Goal: Task Accomplishment & Management: Manage account settings

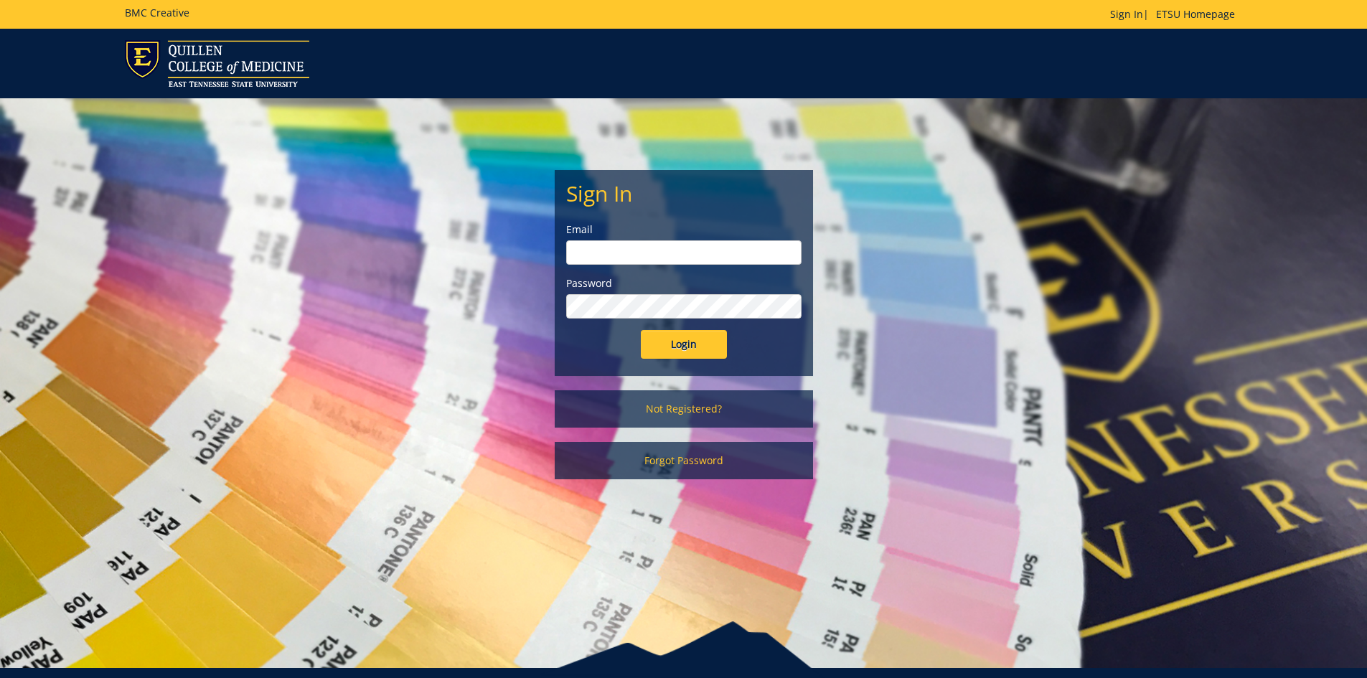
click at [669, 250] on input "email" at bounding box center [683, 252] width 235 height 24
type input "[EMAIL_ADDRESS][DOMAIN_NAME]"
click at [641, 330] on input "Login" at bounding box center [684, 344] width 86 height 29
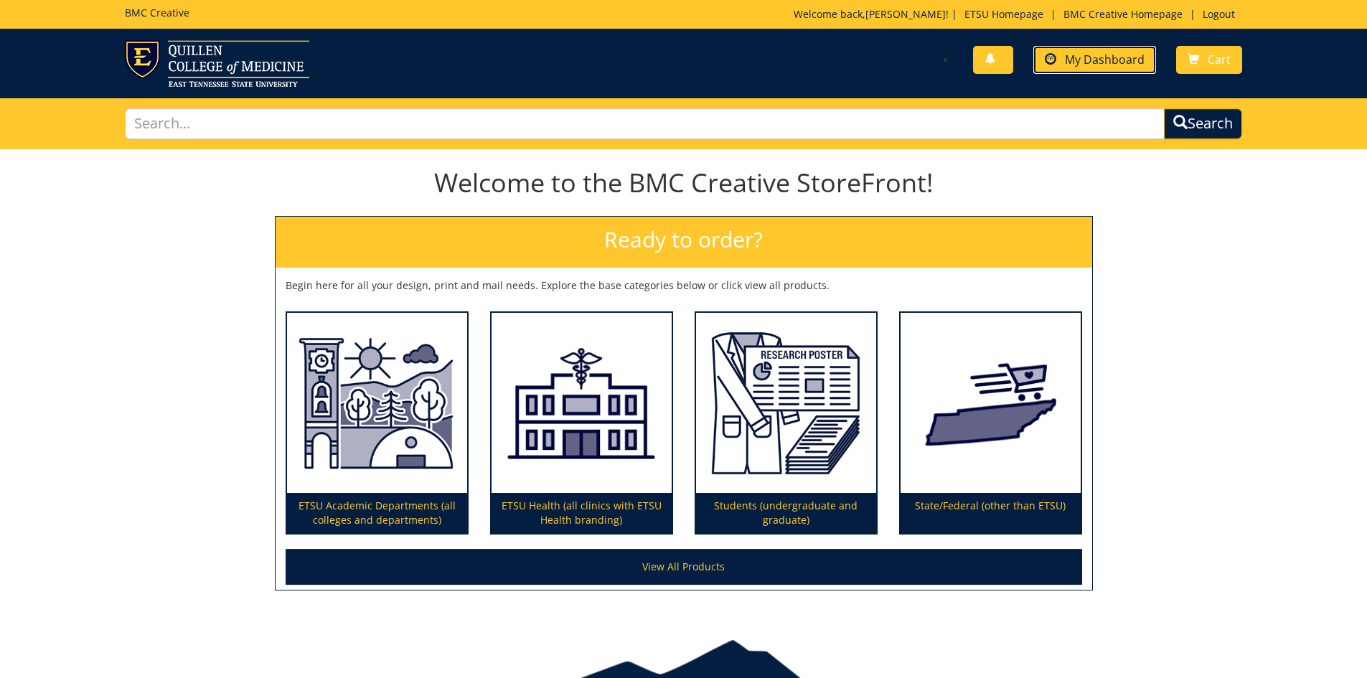
click at [1121, 52] on span "My Dashboard" at bounding box center [1105, 60] width 80 height 16
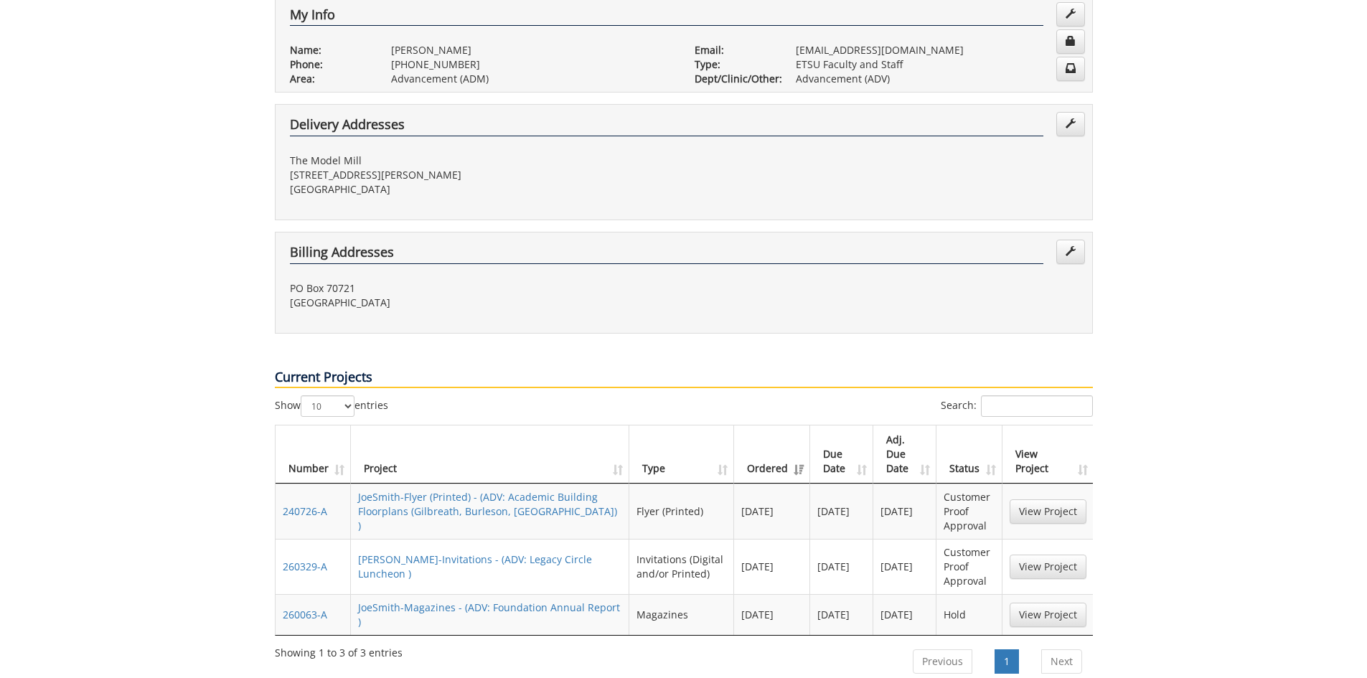
scroll to position [574, 0]
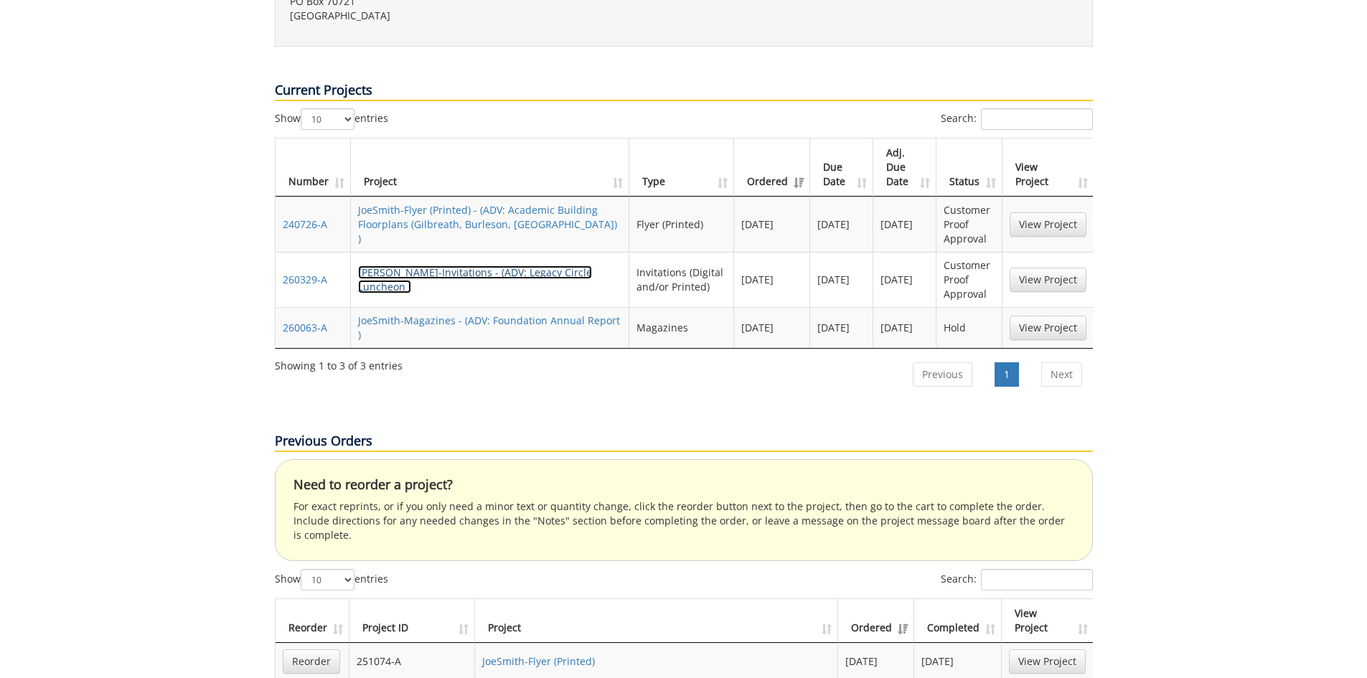
click at [575, 265] on link "JoeSmith-Invitations - (ADV: Legacy Circle Luncheon )" at bounding box center [475, 279] width 234 height 28
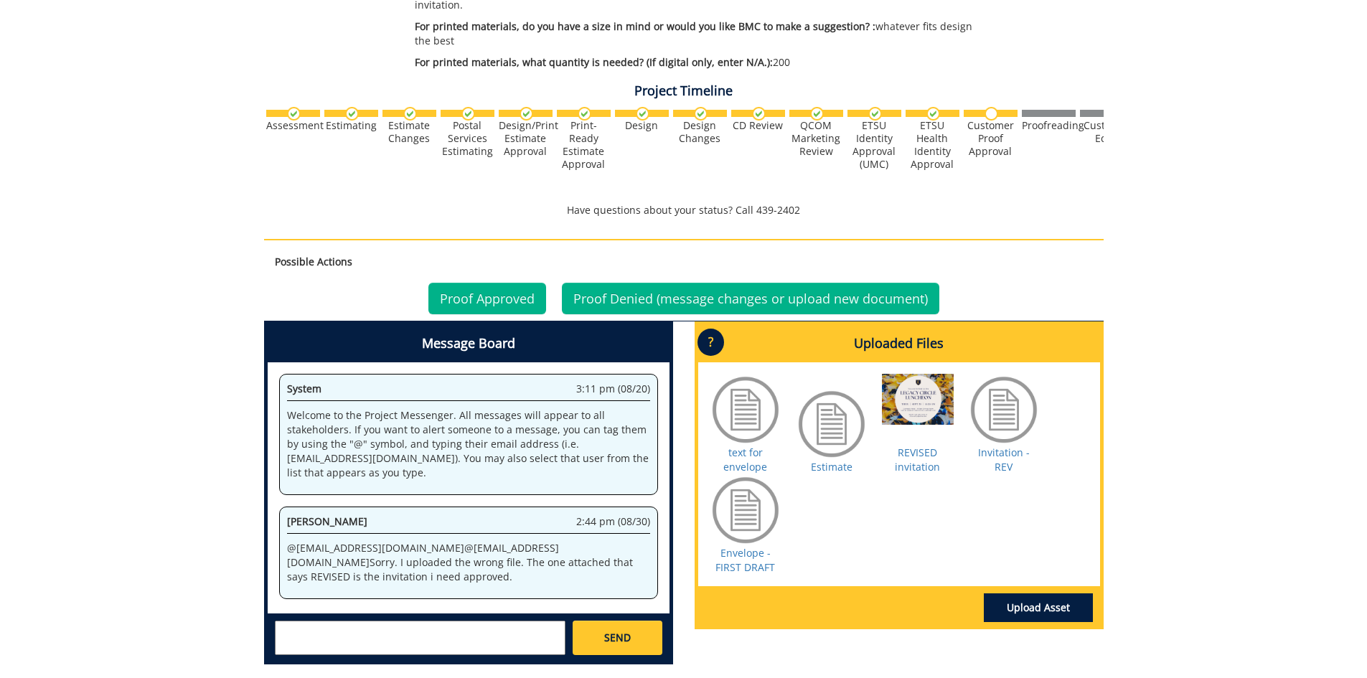
scroll to position [502, 0]
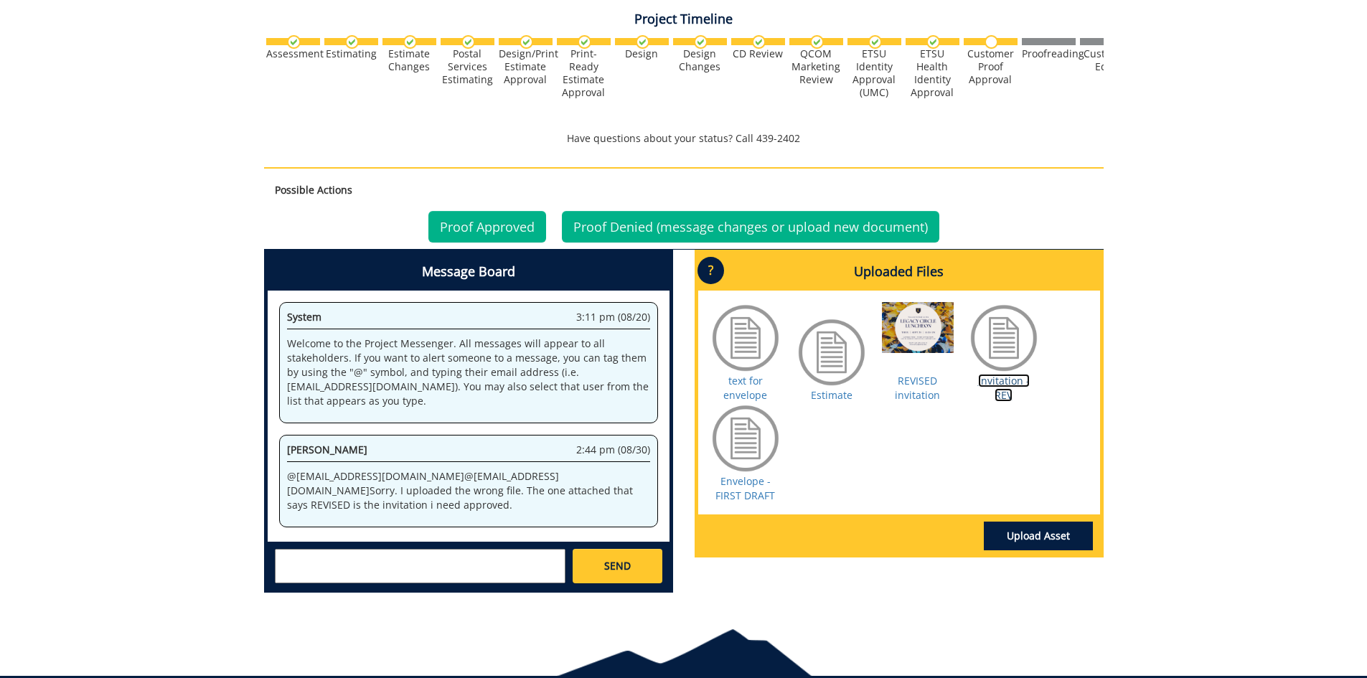
click at [1014, 392] on link "Invitation - REV" at bounding box center [1004, 388] width 52 height 28
click at [527, 228] on link "Proof Approved" at bounding box center [487, 227] width 118 height 32
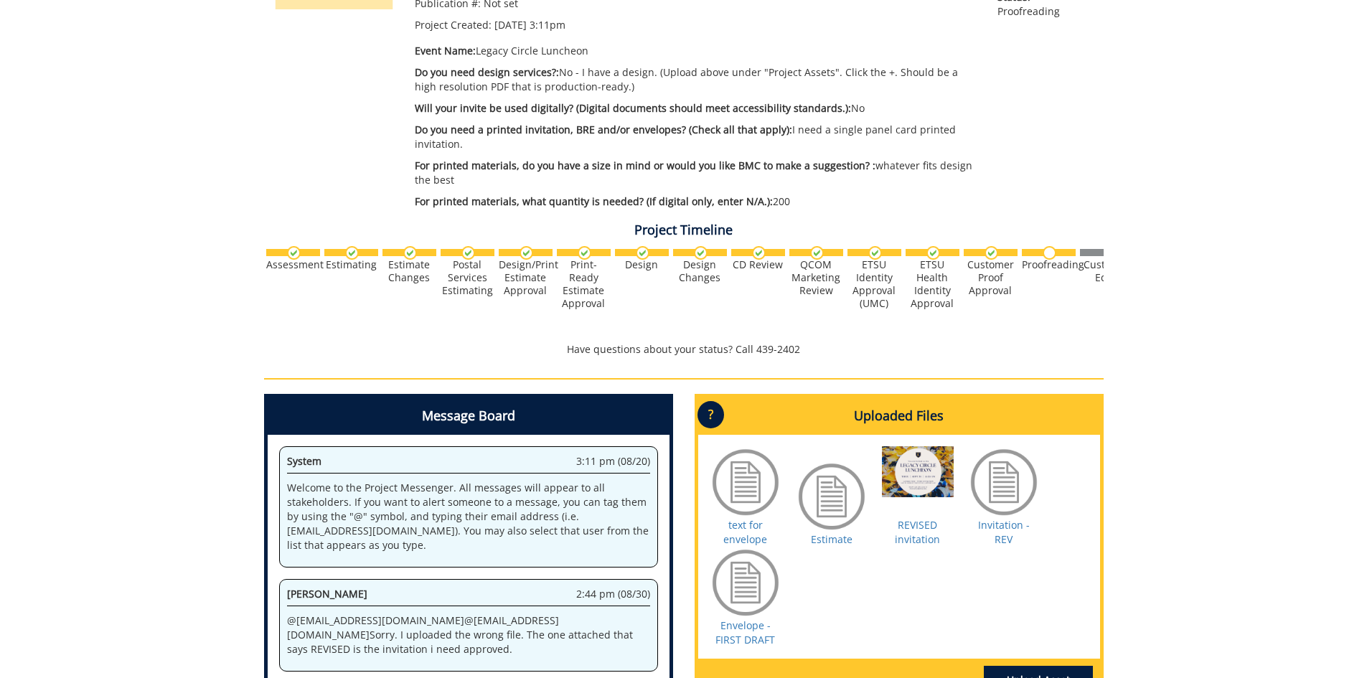
scroll to position [501, 0]
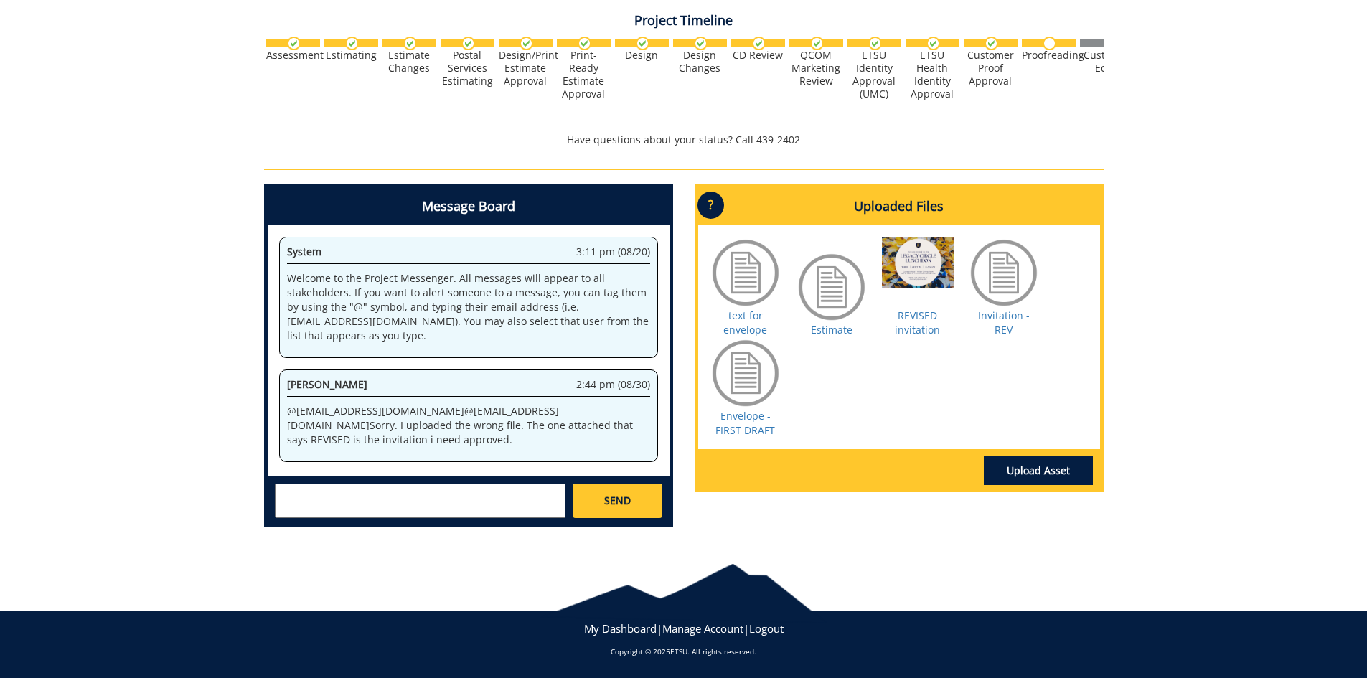
click at [286, 475] on div "System 3:11 pm (08/20) Welcome to the Project Messenger. All messages will appe…" at bounding box center [469, 350] width 402 height 251
click at [293, 485] on textarea at bounding box center [420, 501] width 291 height 34
type textarea "@[EMAIL_ADDRESS][DOMAIN_NAME] @[EMAIL_ADDRESS][DOMAIN_NAME] my bad. I got the r…"
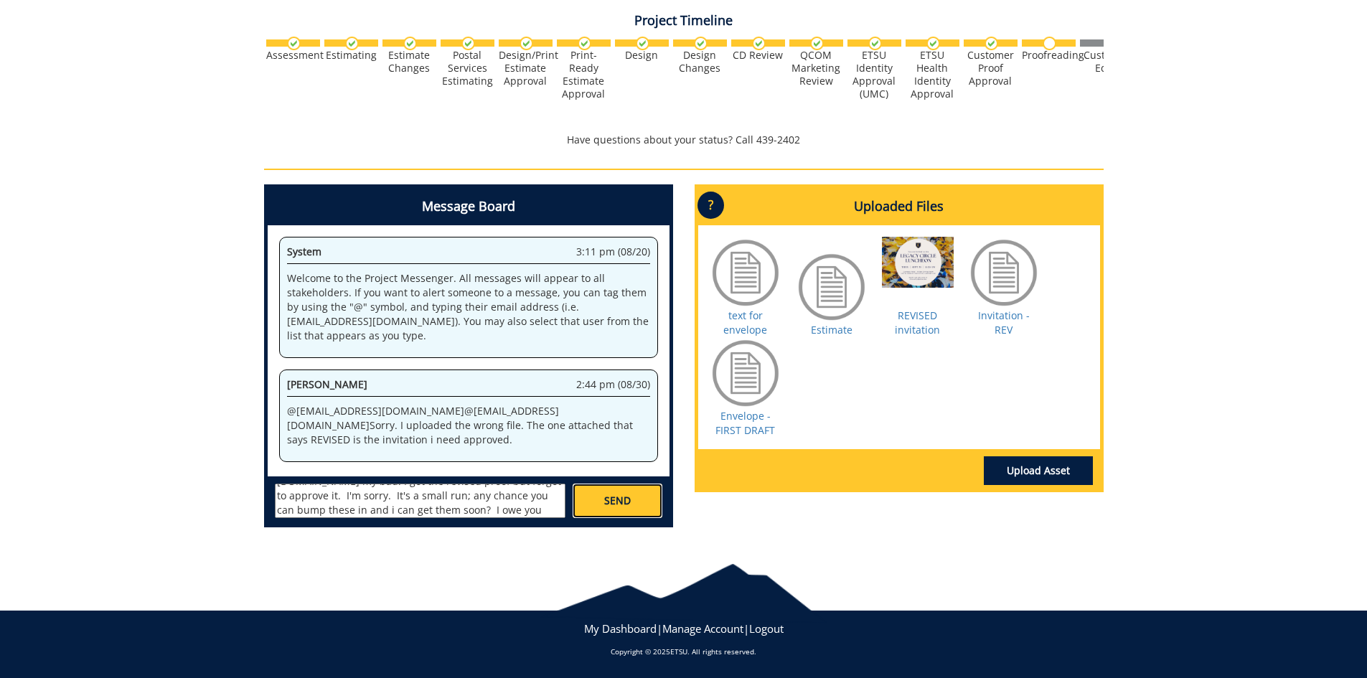
click at [632, 496] on link "SEND" at bounding box center [616, 501] width 89 height 34
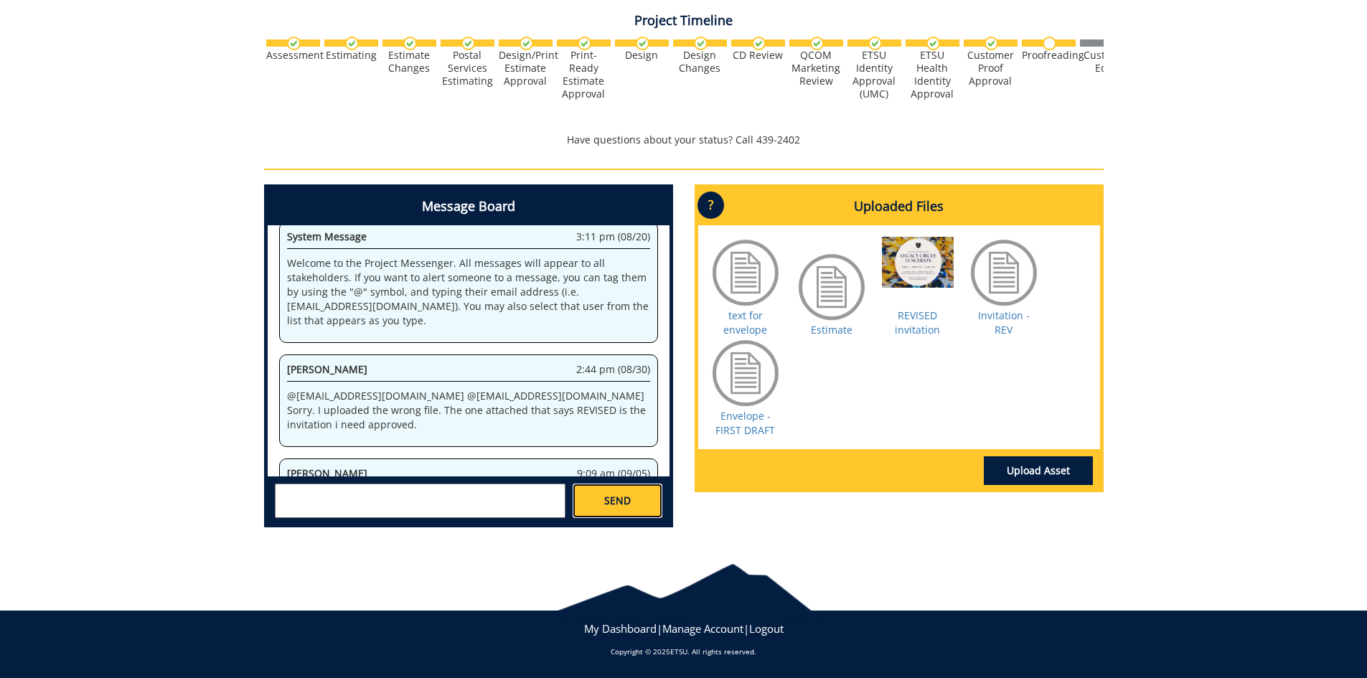
scroll to position [82344, 0]
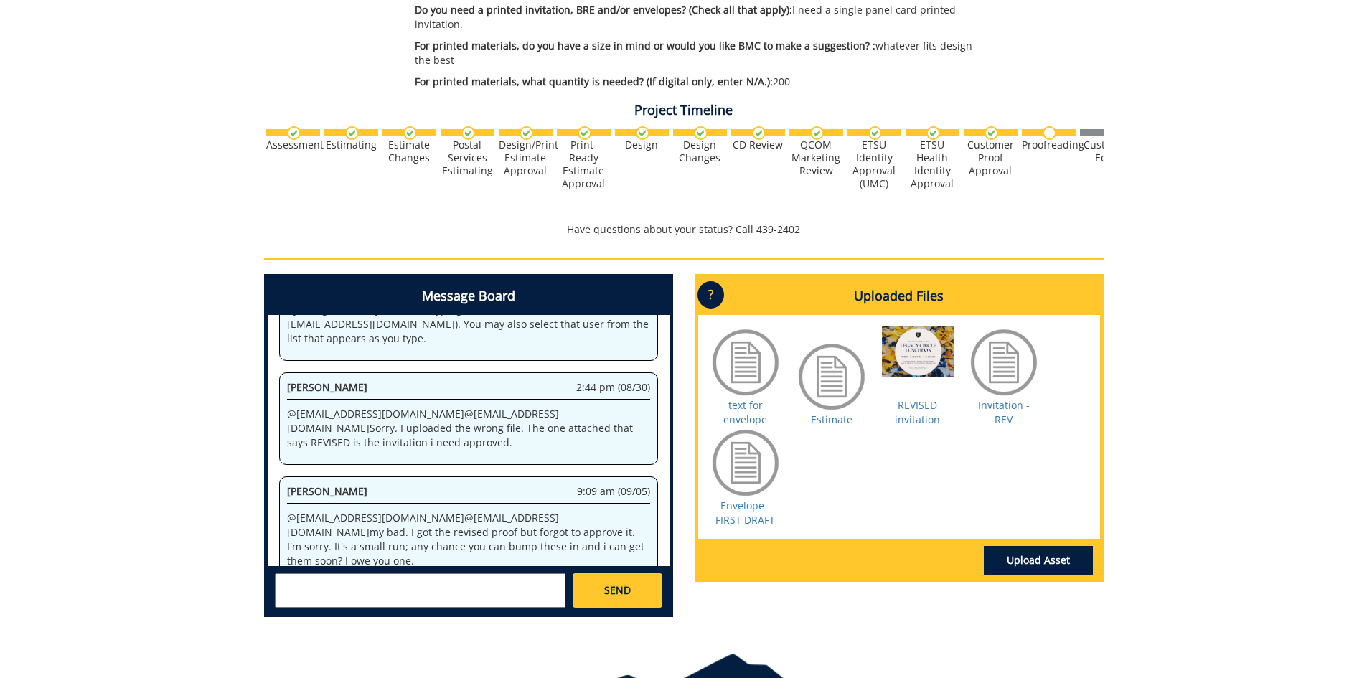
scroll to position [286, 0]
